Goal: Check status

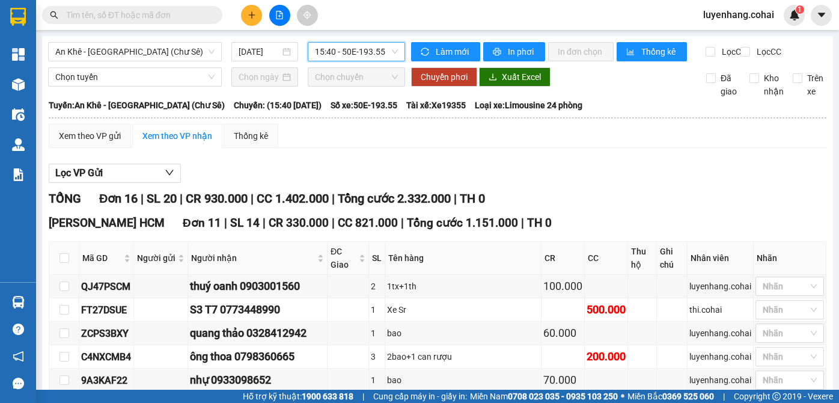
click at [147, 57] on span "An Khê - [GEOGRAPHIC_DATA] (Chư Sê)" at bounding box center [134, 52] width 159 height 18
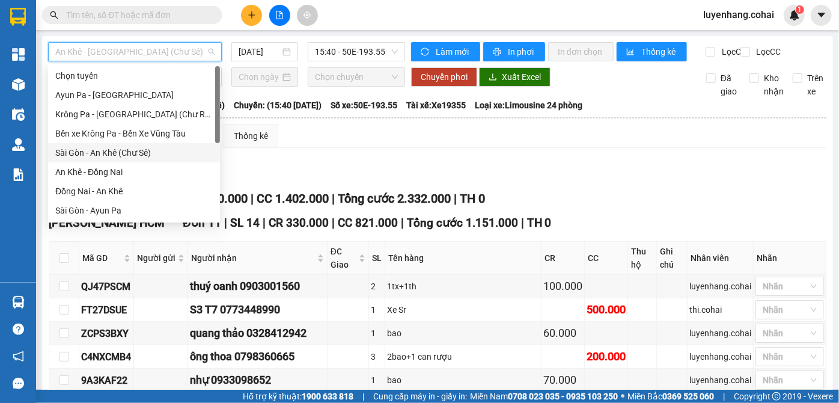
click at [133, 155] on div "Sài Gòn - An Khê (Chư Sê)" at bounding box center [134, 152] width 158 height 13
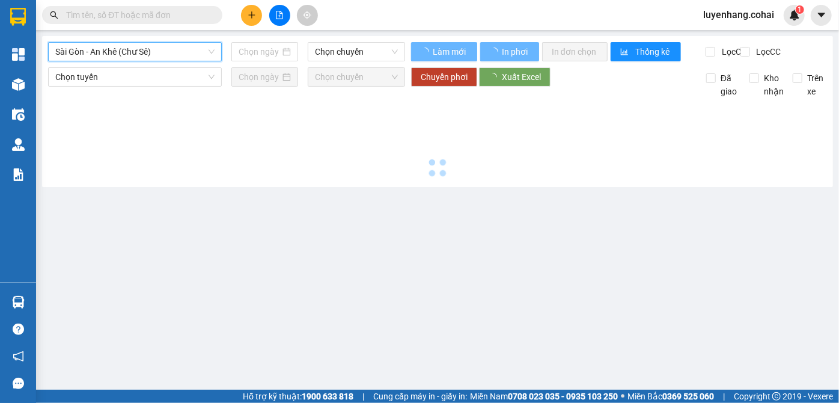
type input "[DATE]"
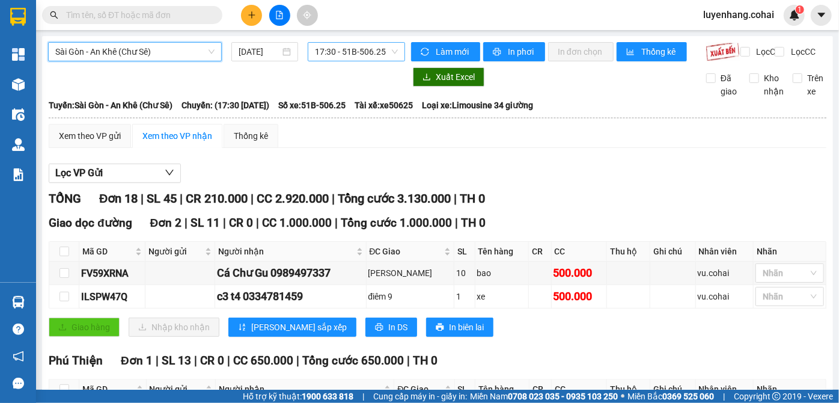
click at [372, 50] on span "17:30 - 51B-506.25" at bounding box center [356, 52] width 83 height 18
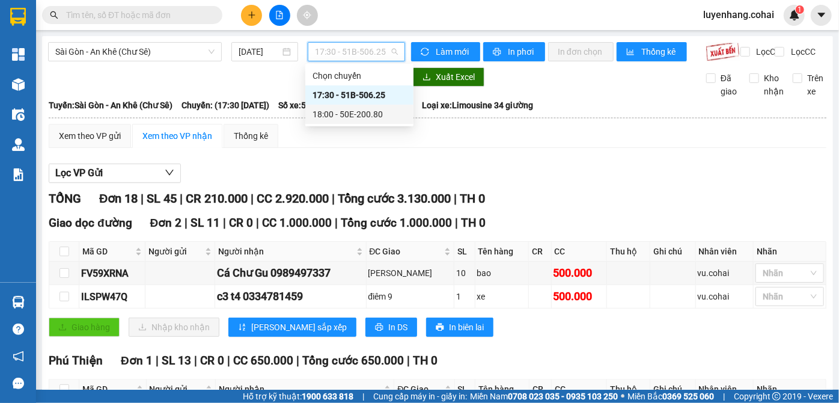
click at [376, 114] on div "18:00 - 50E-200.80" at bounding box center [360, 114] width 94 height 13
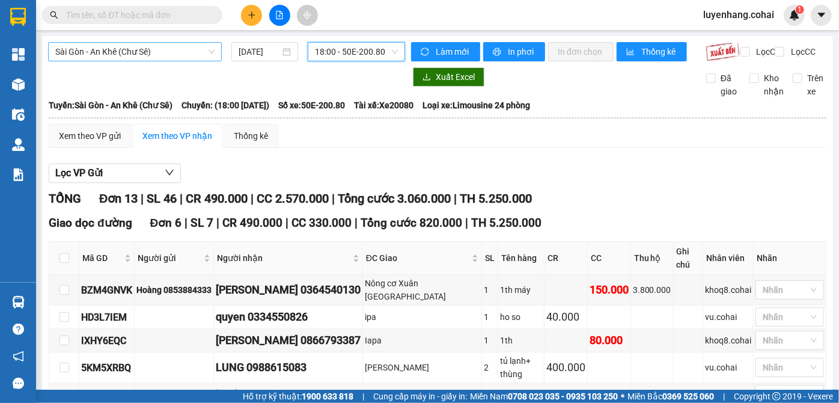
click at [153, 47] on span "Sài Gòn - An Khê (Chư Sê)" at bounding box center [134, 52] width 159 height 18
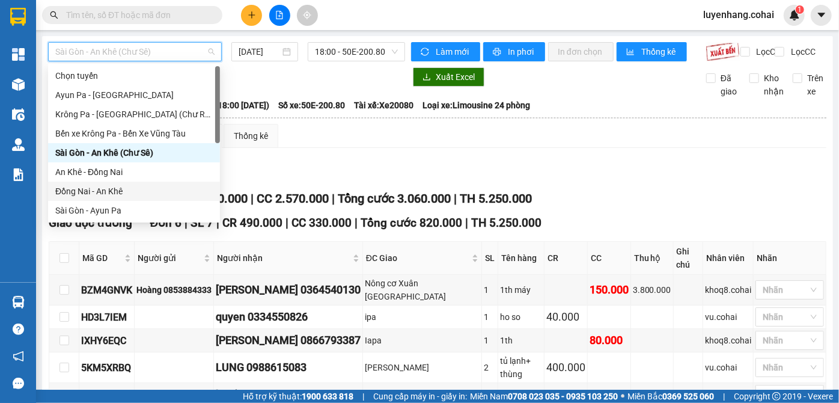
click at [128, 191] on div "Đồng Nai - An Khê" at bounding box center [134, 191] width 158 height 13
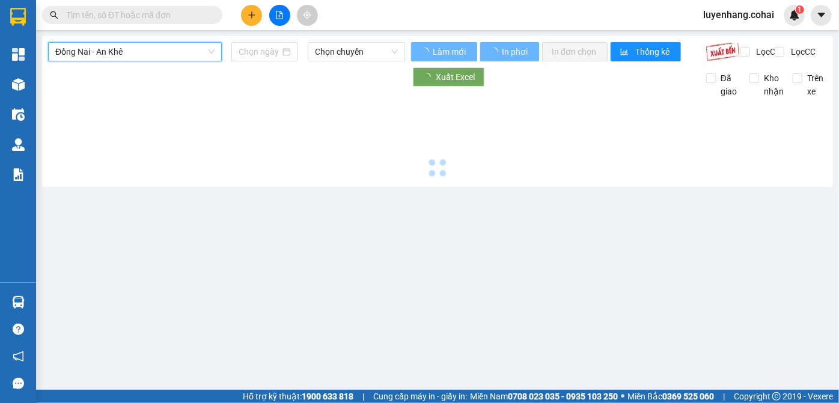
type input "[DATE]"
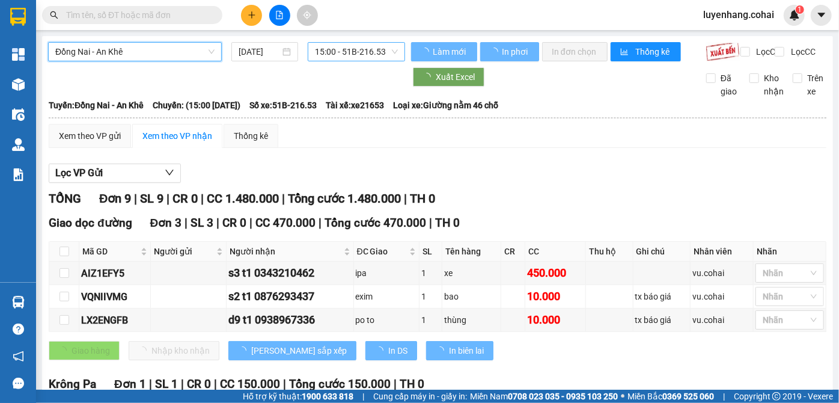
click at [363, 46] on span "15:00 - 51B-216.53" at bounding box center [356, 52] width 83 height 18
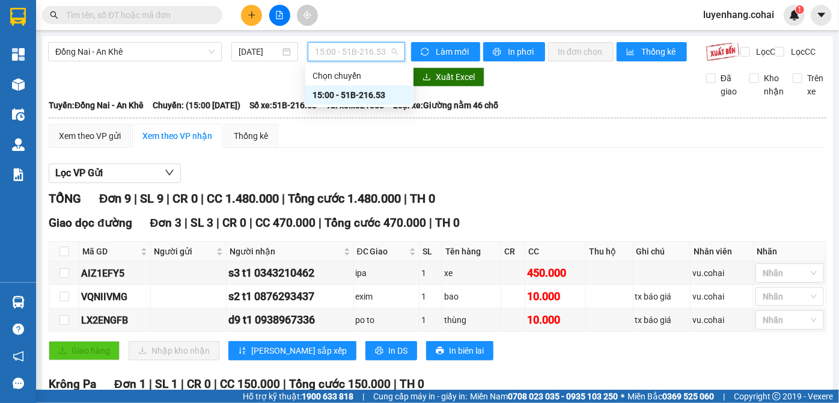
click at [366, 50] on span "15:00 - 51B-216.53" at bounding box center [356, 52] width 83 height 18
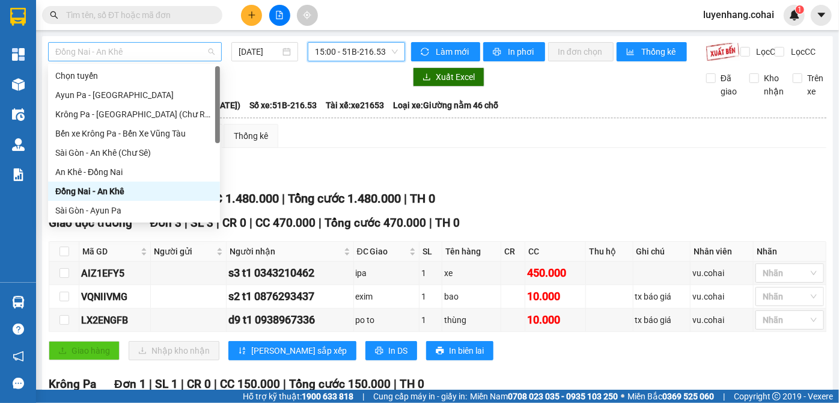
click at [172, 47] on span "Đồng Nai - An Khê" at bounding box center [134, 52] width 159 height 18
click at [165, 153] on div "Sài Gòn - An Khê (Chư Sê)" at bounding box center [134, 152] width 158 height 13
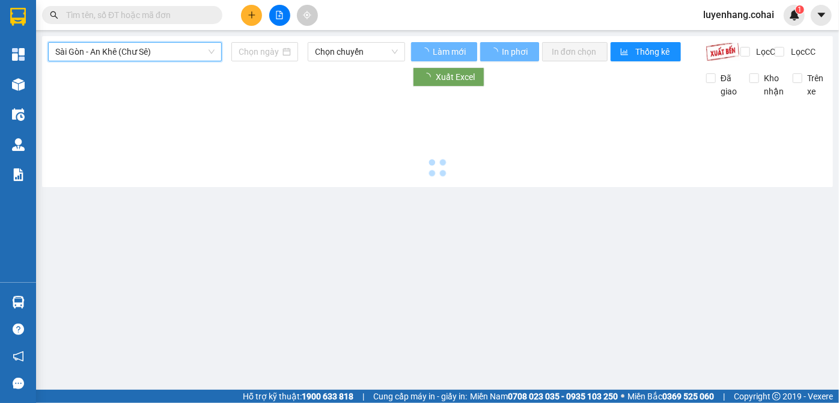
type input "[DATE]"
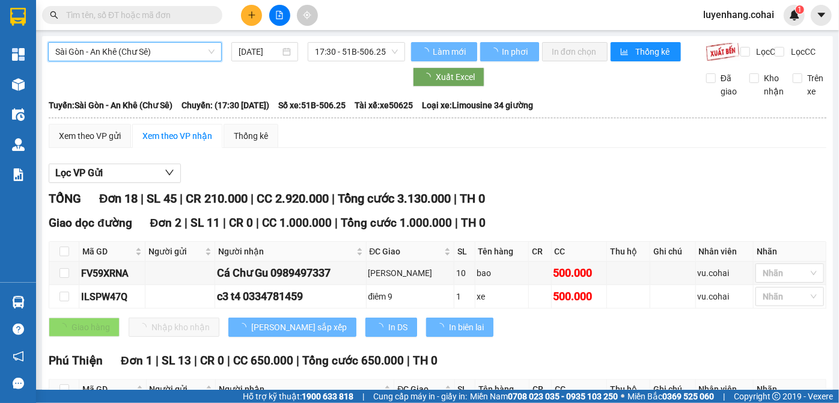
click at [364, 47] on span "17:30 - 51B-506.25" at bounding box center [356, 52] width 83 height 18
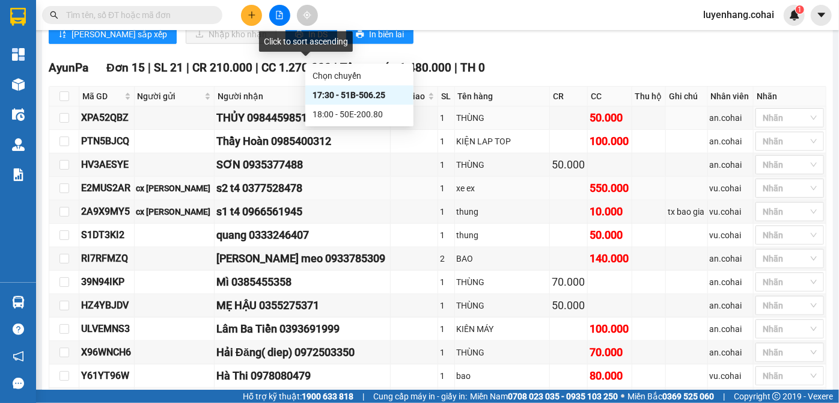
scroll to position [559, 0]
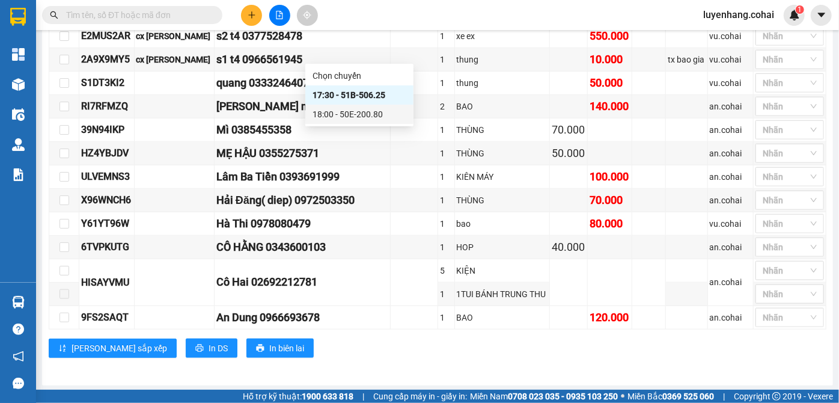
click at [382, 115] on div "18:00 - 50E-200.80" at bounding box center [360, 114] width 94 height 13
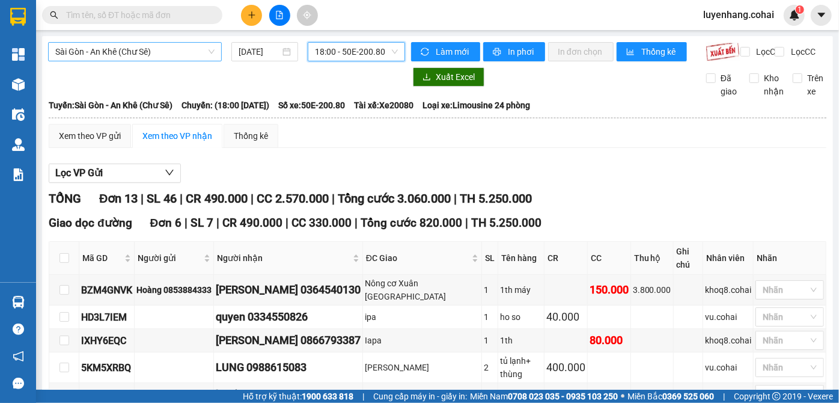
click at [171, 53] on span "Sài Gòn - An Khê (Chư Sê)" at bounding box center [134, 52] width 159 height 18
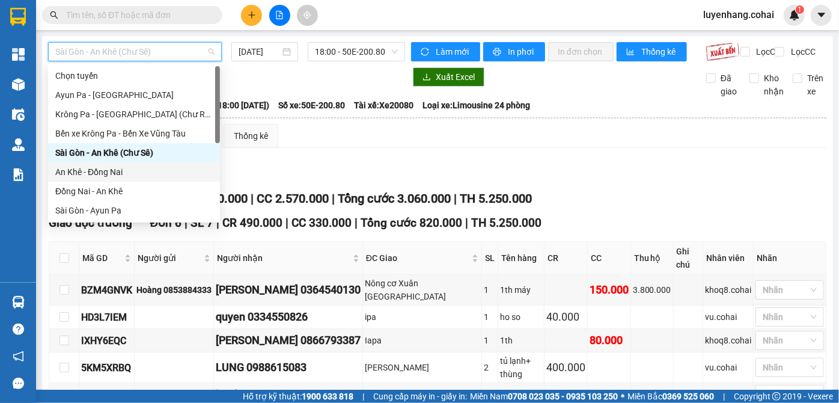
scroll to position [109, 0]
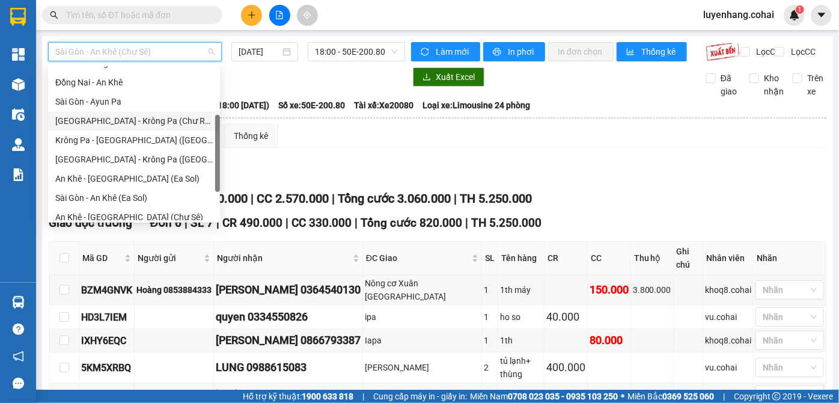
click at [162, 123] on div "[GEOGRAPHIC_DATA] - Krông Pa (Chư RCăm)" at bounding box center [134, 120] width 158 height 13
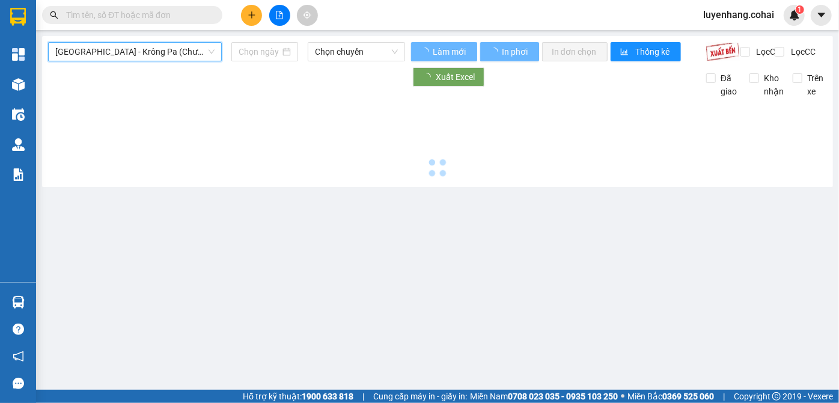
type input "[DATE]"
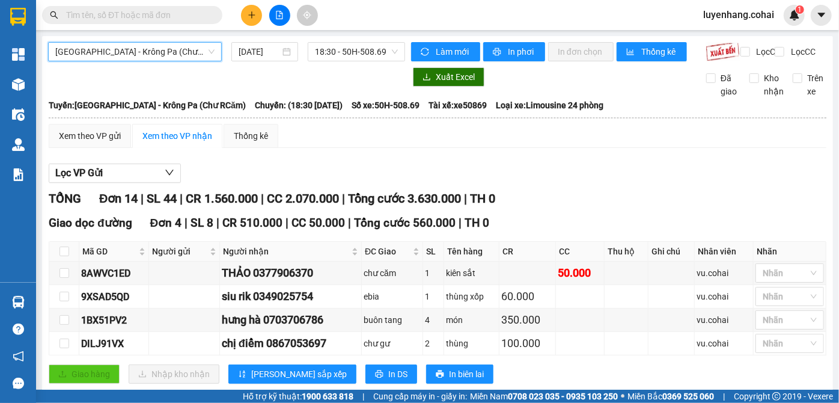
click at [170, 52] on span "[GEOGRAPHIC_DATA] - Krông Pa (Chư RCăm)" at bounding box center [134, 52] width 159 height 18
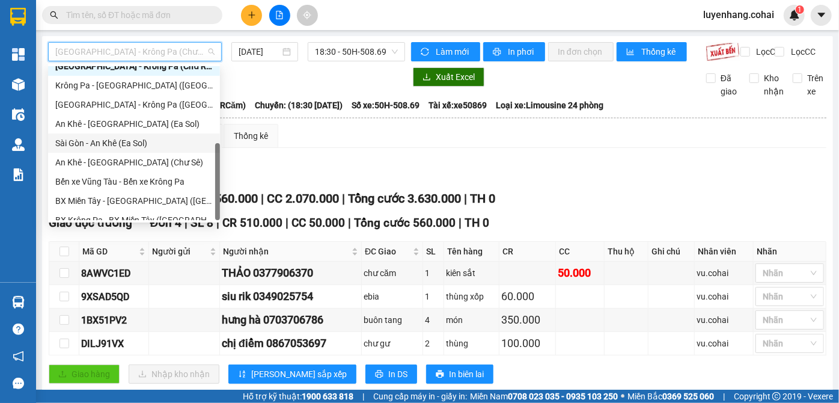
scroll to position [173, 0]
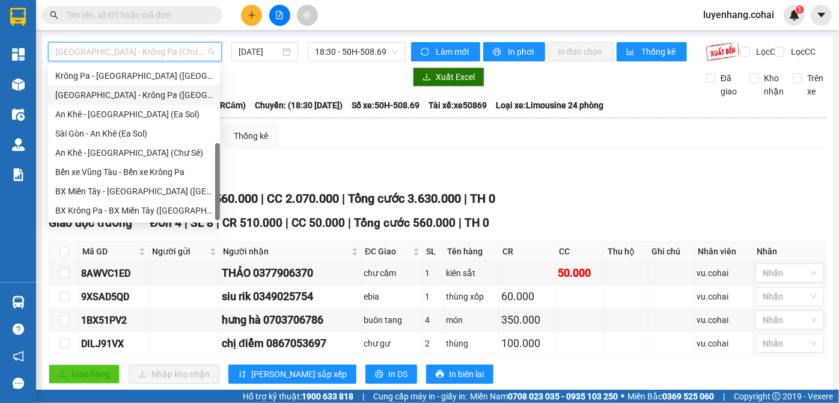
click at [154, 95] on div "[GEOGRAPHIC_DATA] - Krông Pa ([GEOGRAPHIC_DATA])" at bounding box center [134, 94] width 158 height 13
type input "[DATE]"
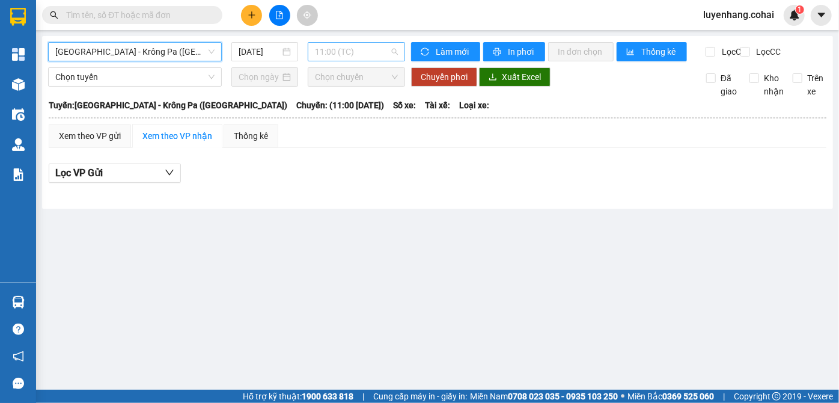
click at [362, 51] on span "11:00 (TC)" at bounding box center [356, 52] width 83 height 18
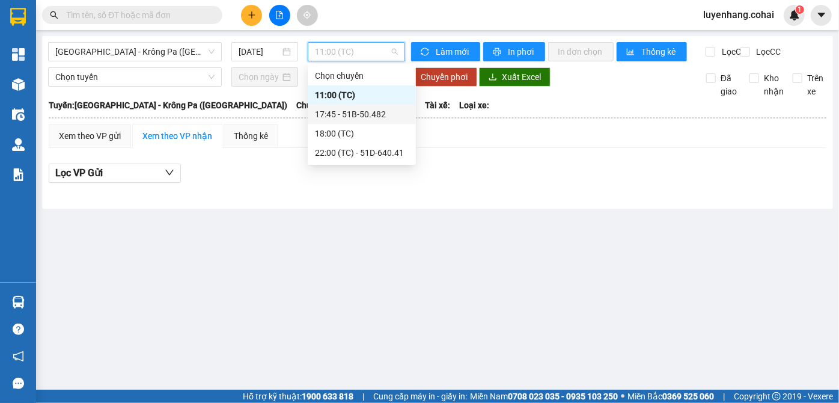
click at [373, 111] on div "17:45 - 51B-50.482" at bounding box center [362, 114] width 94 height 13
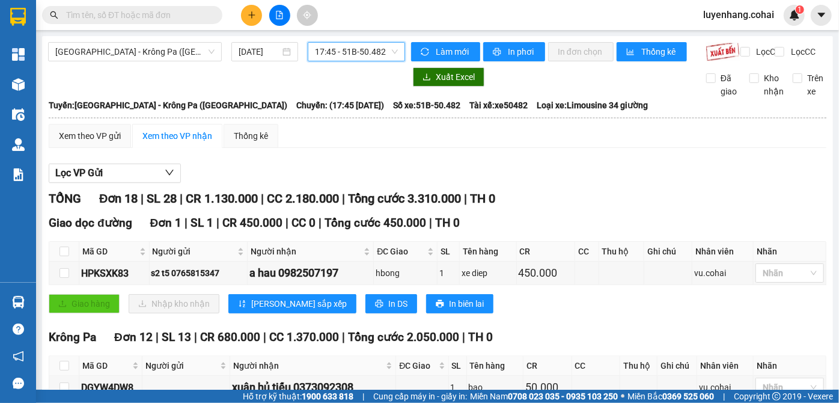
click at [147, 61] on div "[GEOGRAPHIC_DATA] - Krông Pa ([GEOGRAPHIC_DATA]) [DATE] 17:45 17:45 - 51B-50.482" at bounding box center [226, 51] width 357 height 19
click at [149, 58] on span "[GEOGRAPHIC_DATA] - Krông Pa ([GEOGRAPHIC_DATA])" at bounding box center [134, 52] width 159 height 18
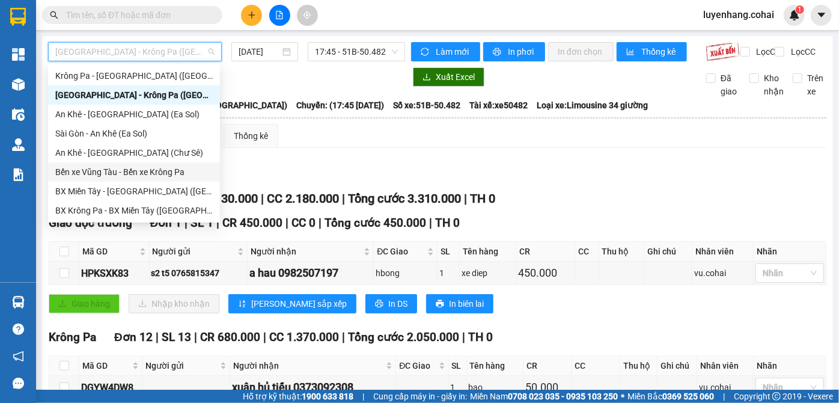
click at [176, 174] on div "Bến xe Vũng Tàu - Bến xe Krông Pa" at bounding box center [134, 171] width 158 height 13
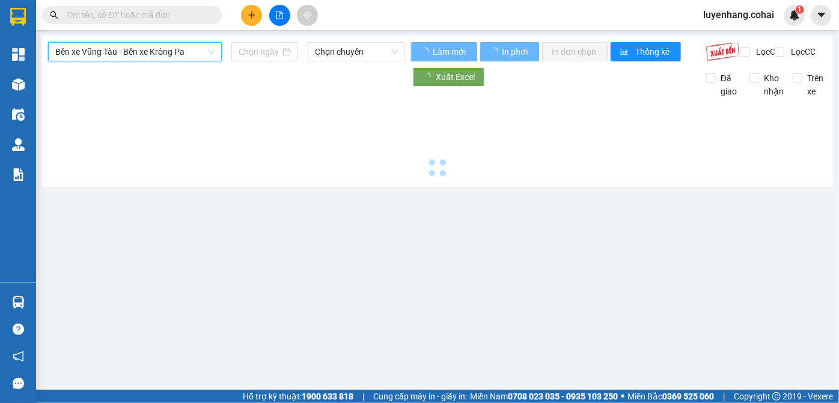
type input "[DATE]"
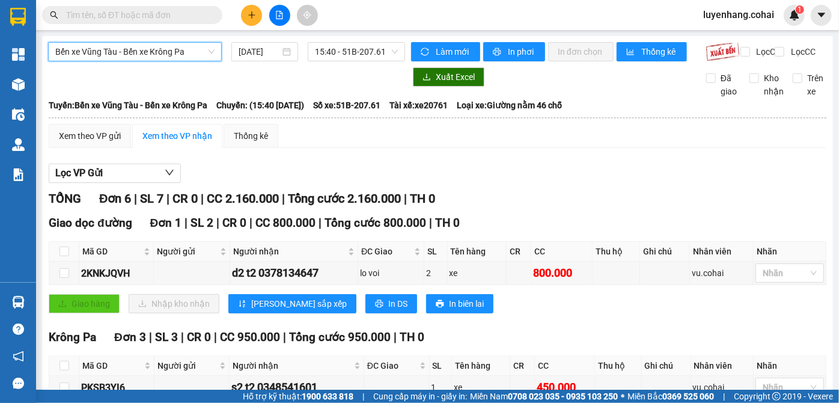
click at [158, 55] on span "Bến xe Vũng Tàu - Bến xe Krông Pa" at bounding box center [134, 52] width 159 height 18
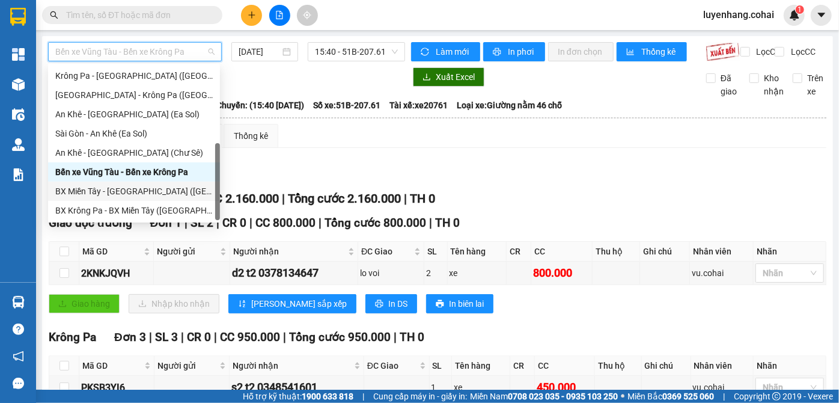
click at [150, 189] on div "BX Miền Tây - [GEOGRAPHIC_DATA] ([GEOGRAPHIC_DATA] - [GEOGRAPHIC_DATA])" at bounding box center [134, 191] width 158 height 13
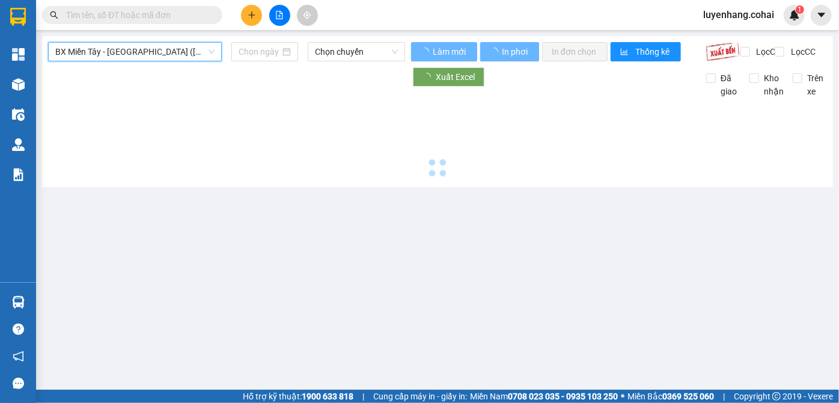
type input "[DATE]"
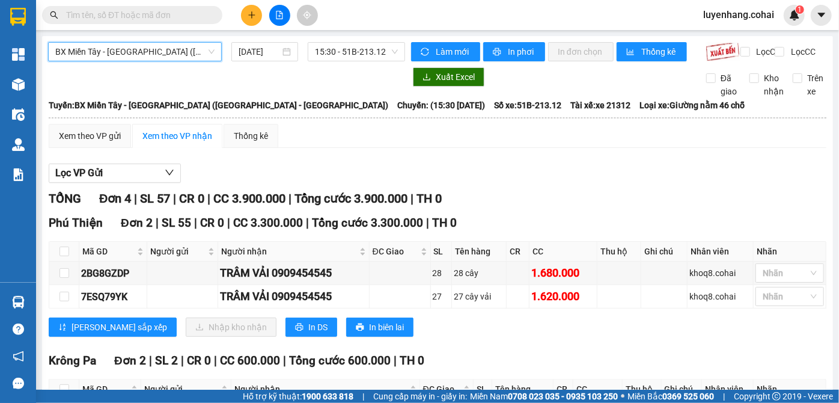
scroll to position [125, 0]
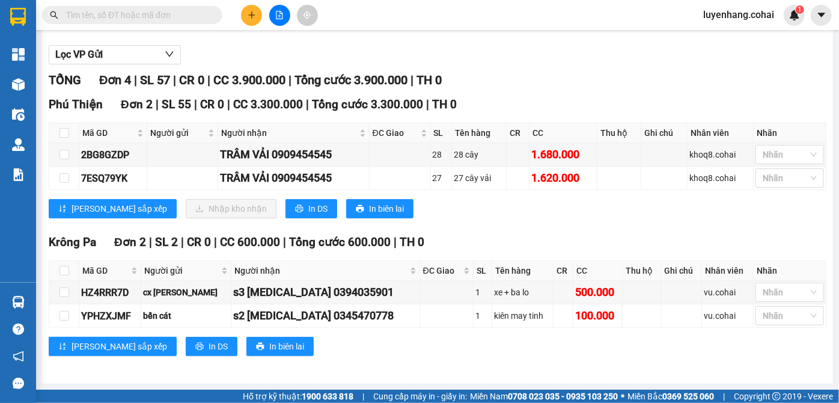
click at [534, 231] on div "TỔNG Đơn 4 | SL 57 | CR 0 | CC 3.900.000 | Tổng cước 3.900.000 | TH 0 [GEOGRAPH…" at bounding box center [438, 221] width 778 height 300
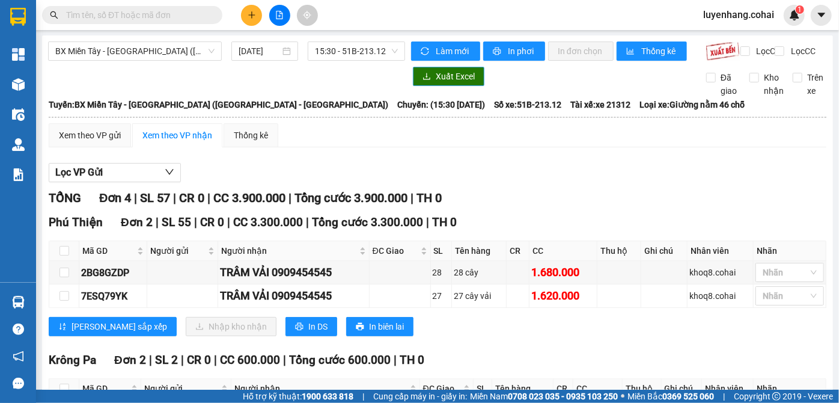
scroll to position [0, 0]
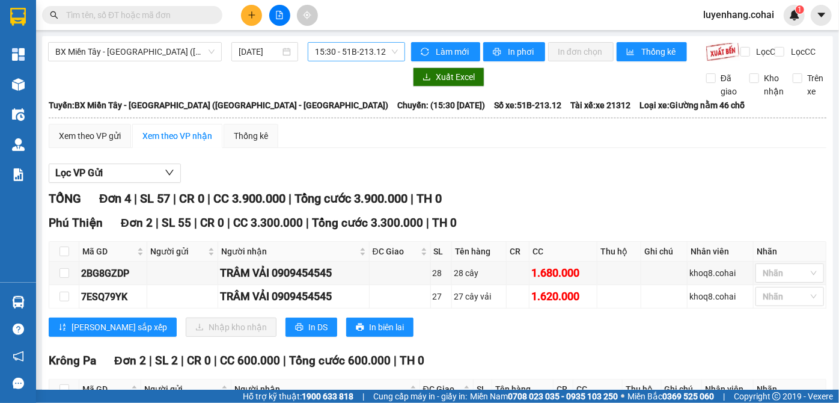
click at [378, 51] on span "15:30 - 51B-213.12" at bounding box center [356, 52] width 83 height 18
click at [572, 174] on div "Lọc VP Gửi" at bounding box center [438, 174] width 778 height 20
click at [628, 177] on div "Lọc VP Gửi" at bounding box center [438, 174] width 778 height 20
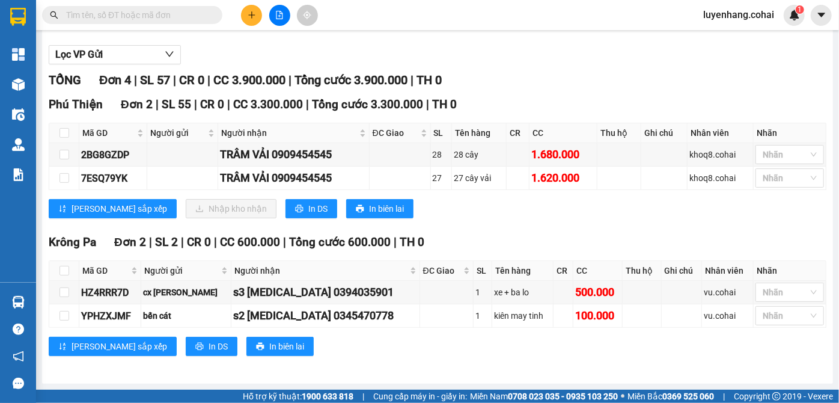
click at [582, 227] on div "Phú Thiện Đơn 2 | SL 55 | CR 0 | CC 3.300.000 | Tổng cước 3.300.000 | TH 0 Mã G…" at bounding box center [438, 162] width 778 height 132
click at [553, 223] on div "Phú Thiện Đơn 2 | SL 55 | CR 0 | CC 3.300.000 | Tổng cước 3.300.000 | TH 0 Mã G…" at bounding box center [438, 162] width 778 height 132
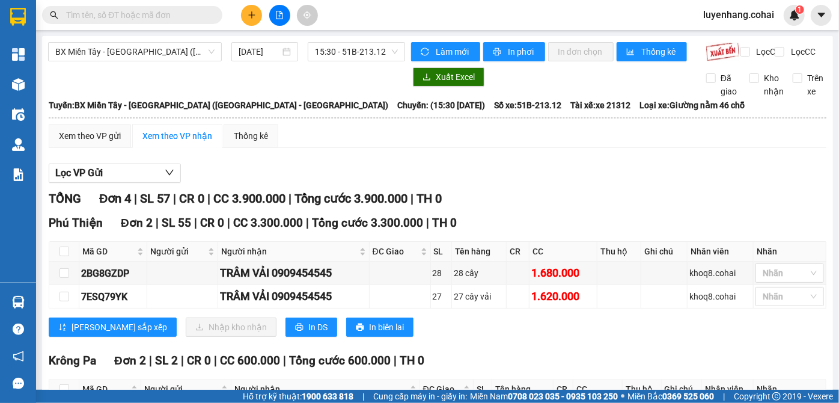
scroll to position [0, 0]
click at [162, 57] on span "BX Miền Tây - [GEOGRAPHIC_DATA] ([GEOGRAPHIC_DATA] - [GEOGRAPHIC_DATA])" at bounding box center [134, 52] width 159 height 18
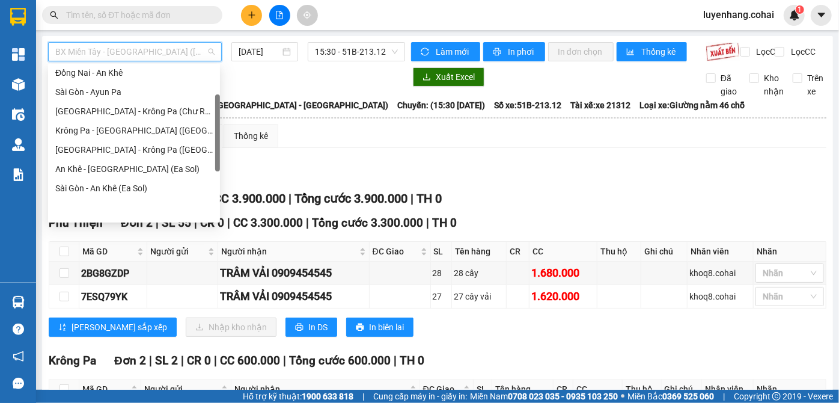
scroll to position [64, 0]
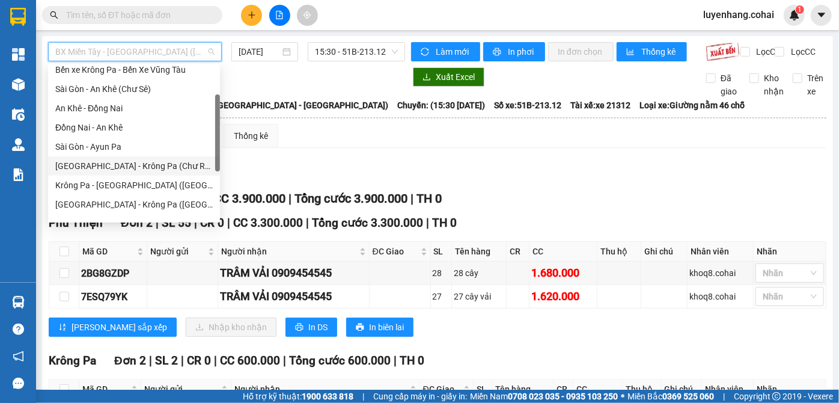
click at [164, 170] on div "[GEOGRAPHIC_DATA] - Krông Pa (Chư RCăm)" at bounding box center [134, 165] width 158 height 13
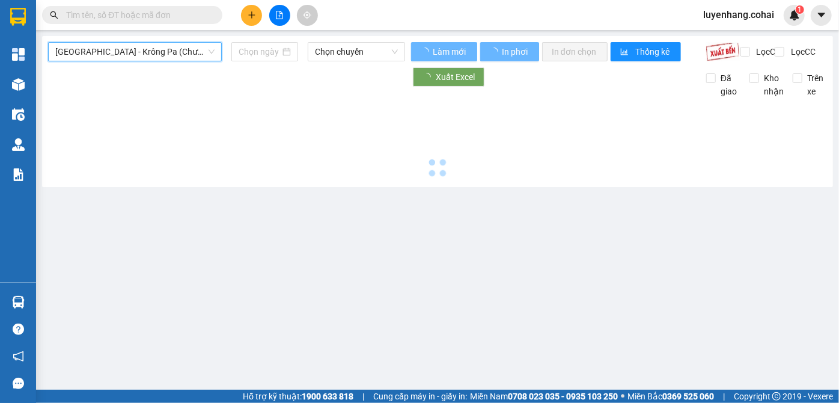
type input "[DATE]"
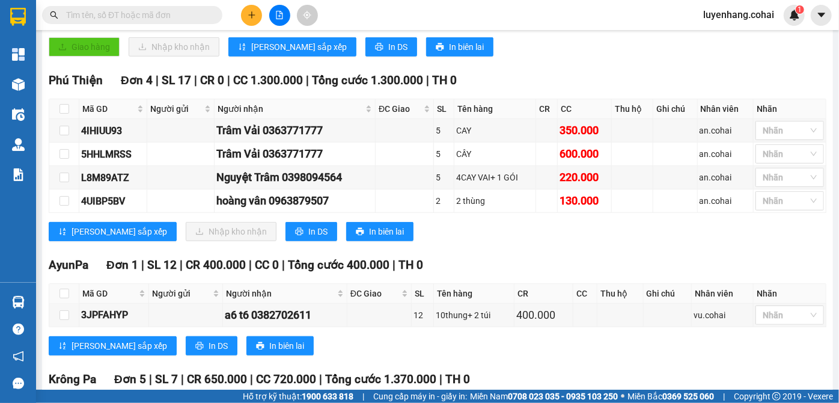
scroll to position [328, 0]
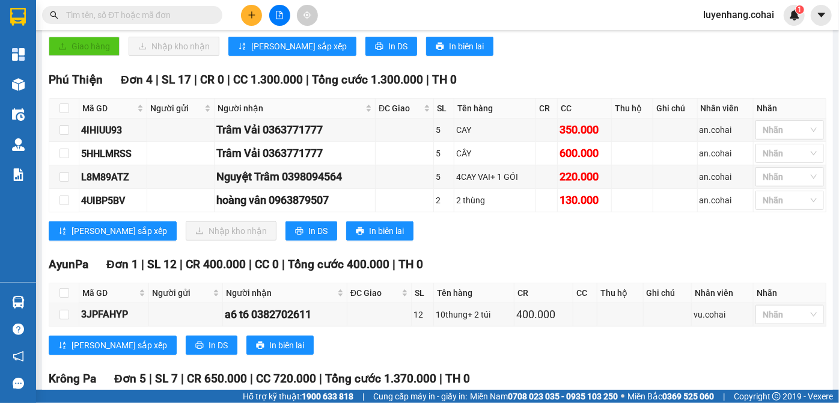
click at [563, 249] on div "Phú Thiện Đơn 4 | SL 17 | CR 0 | CC 1.300.000 | Tổng cước 1.300.000 | TH 0 Mã G…" at bounding box center [438, 160] width 778 height 179
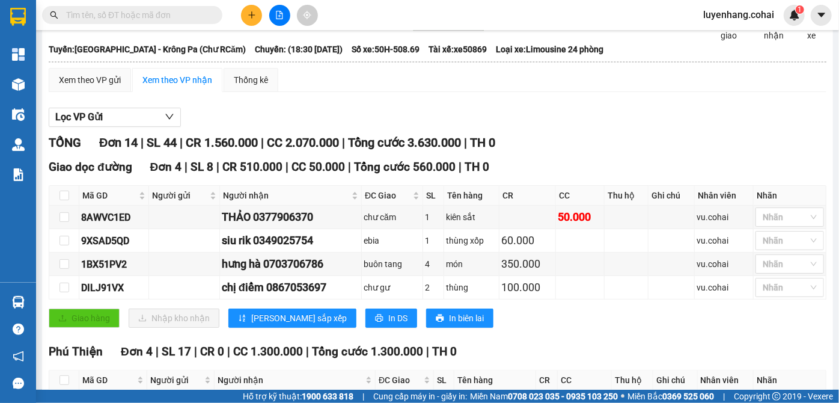
scroll to position [54, 0]
